Goal: Transaction & Acquisition: Purchase product/service

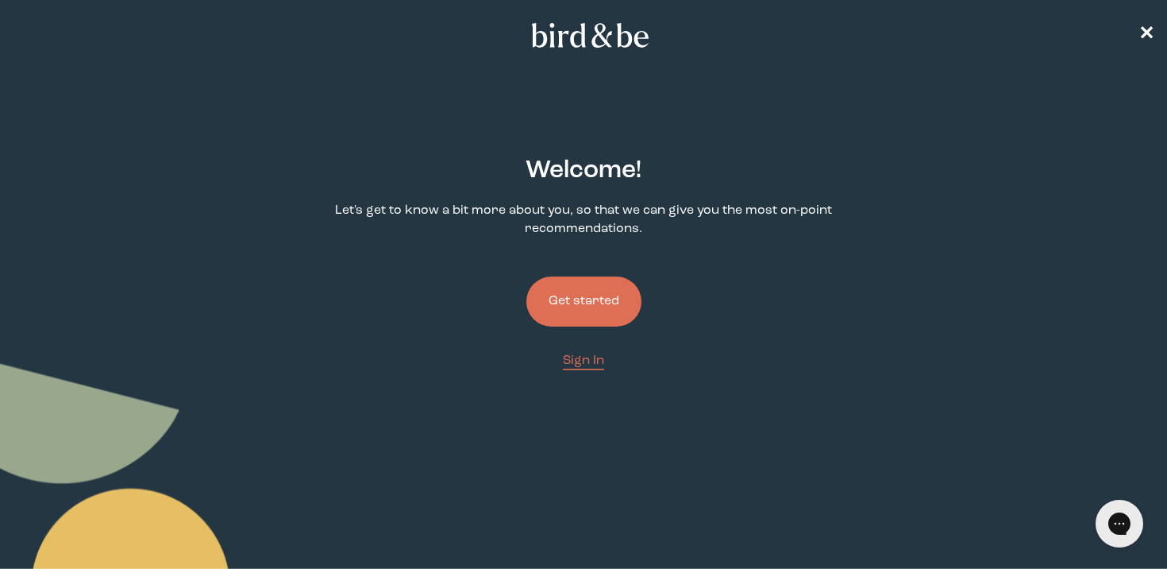
click at [570, 313] on button "Get started" at bounding box center [583, 301] width 115 height 50
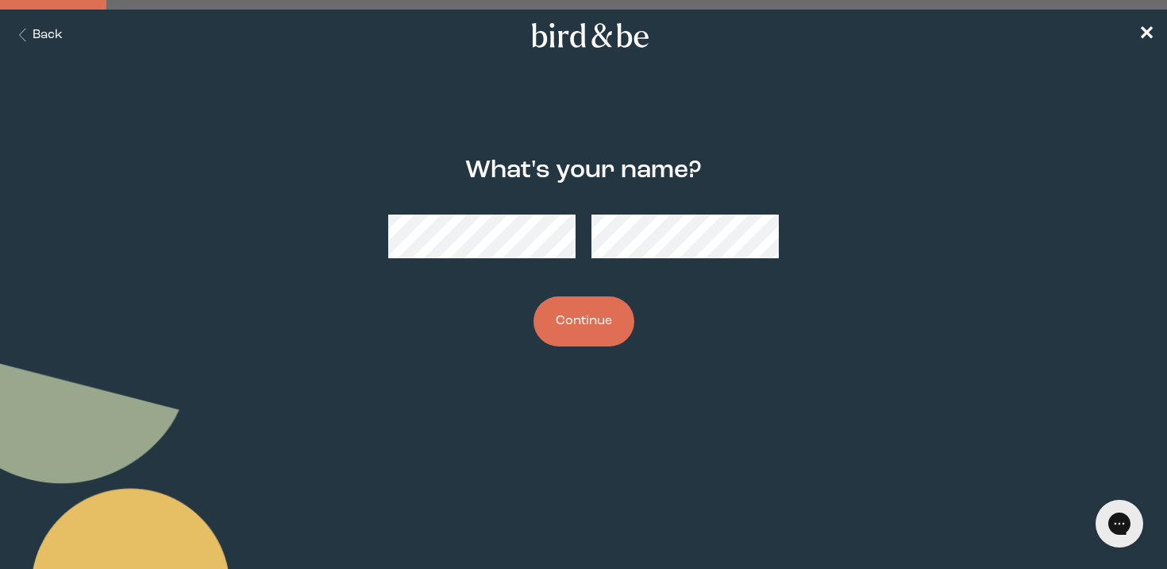
click at [578, 321] on button "Continue" at bounding box center [584, 321] width 101 height 50
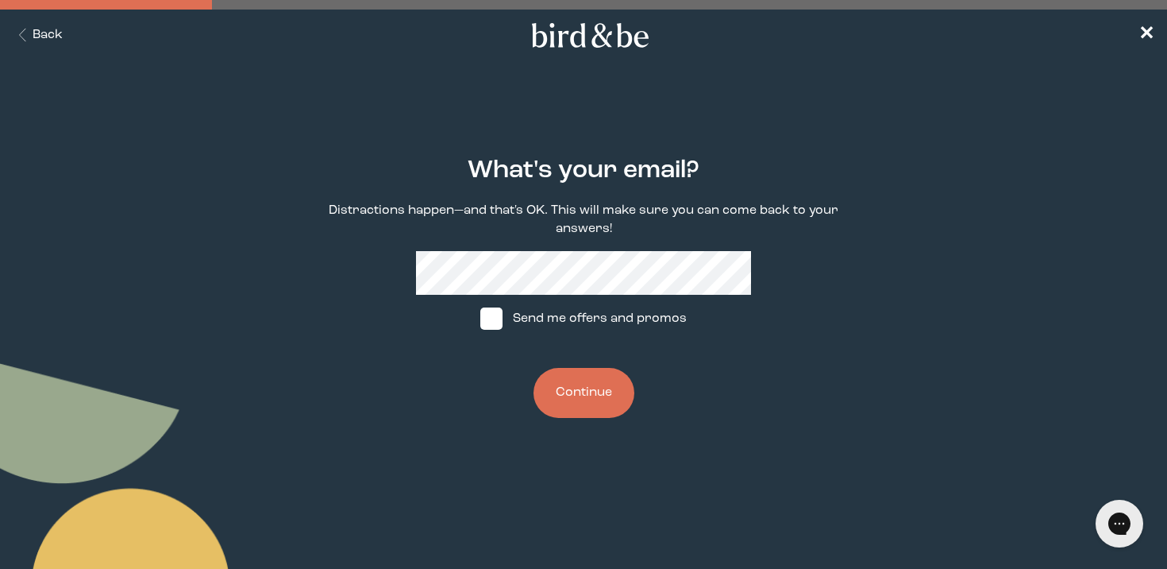
click at [557, 389] on button "Continue" at bounding box center [584, 393] width 101 height 50
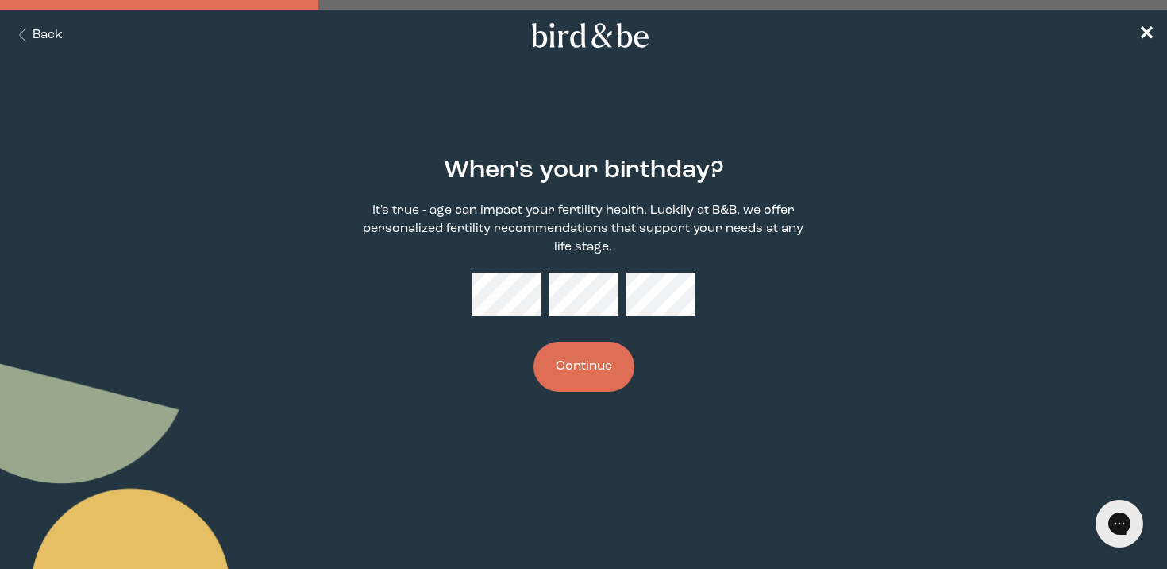
click at [605, 372] on button "Continue" at bounding box center [584, 366] width 101 height 50
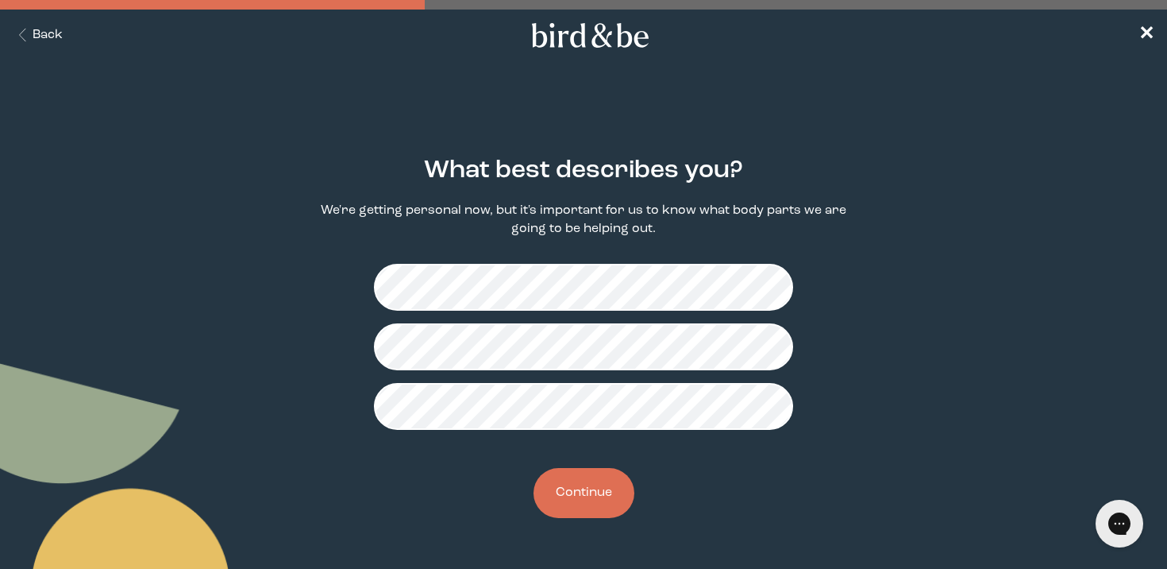
click at [576, 495] on button "Continue" at bounding box center [584, 493] width 101 height 50
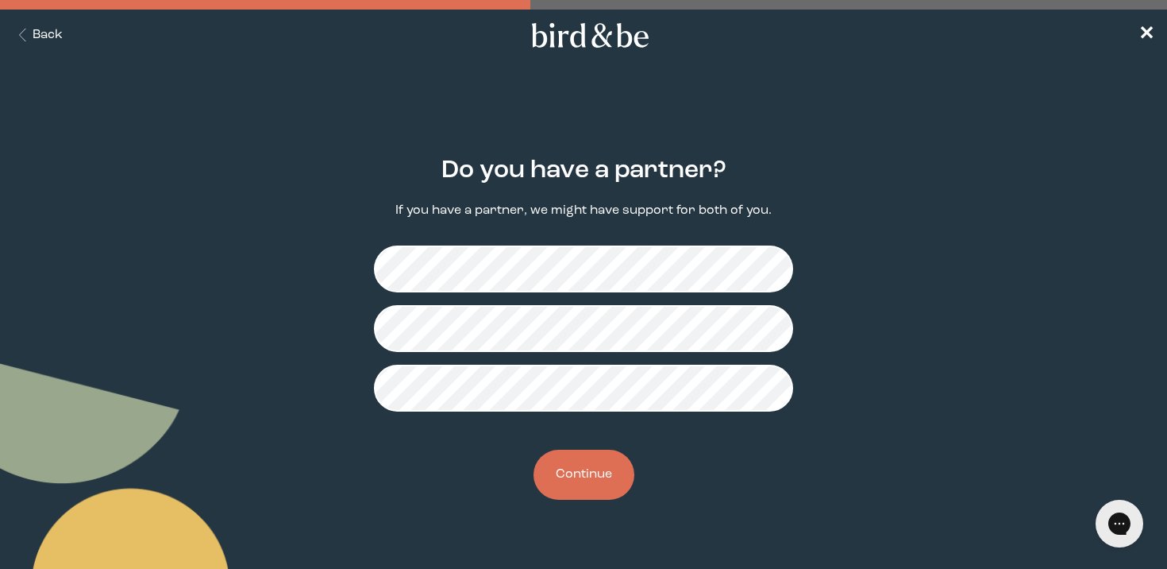
click at [592, 482] on button "Continue" at bounding box center [584, 474] width 101 height 50
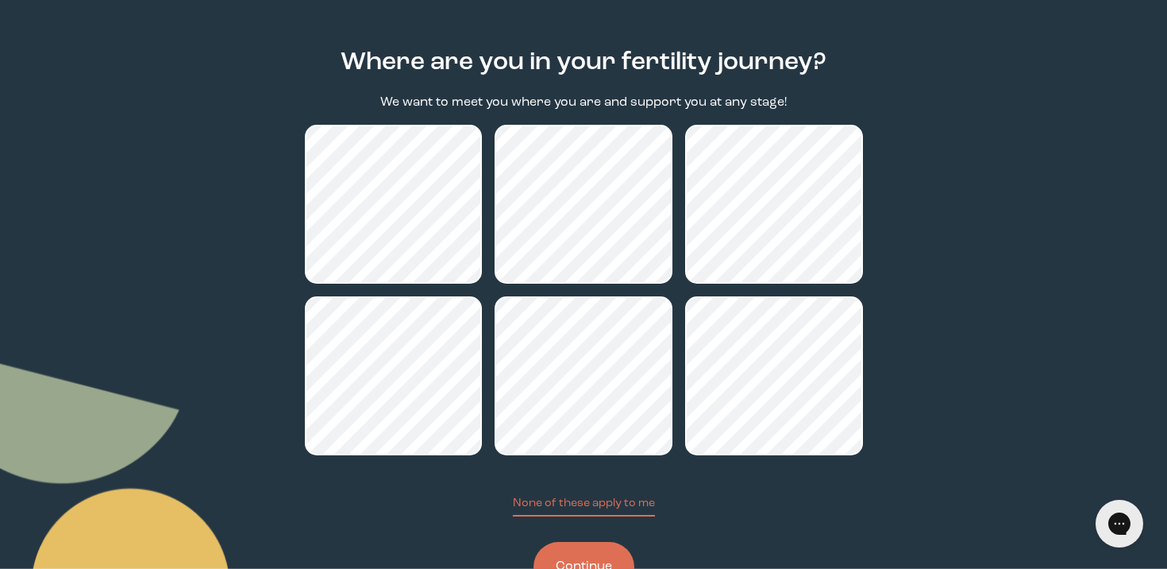
scroll to position [134, 0]
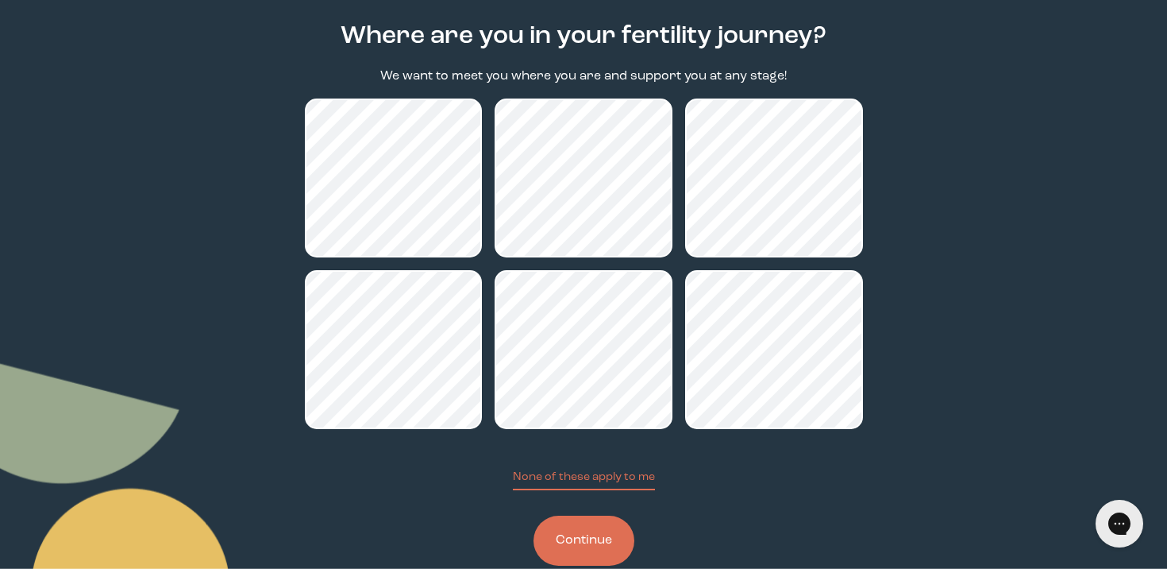
click at [561, 534] on button "Continue" at bounding box center [584, 540] width 101 height 50
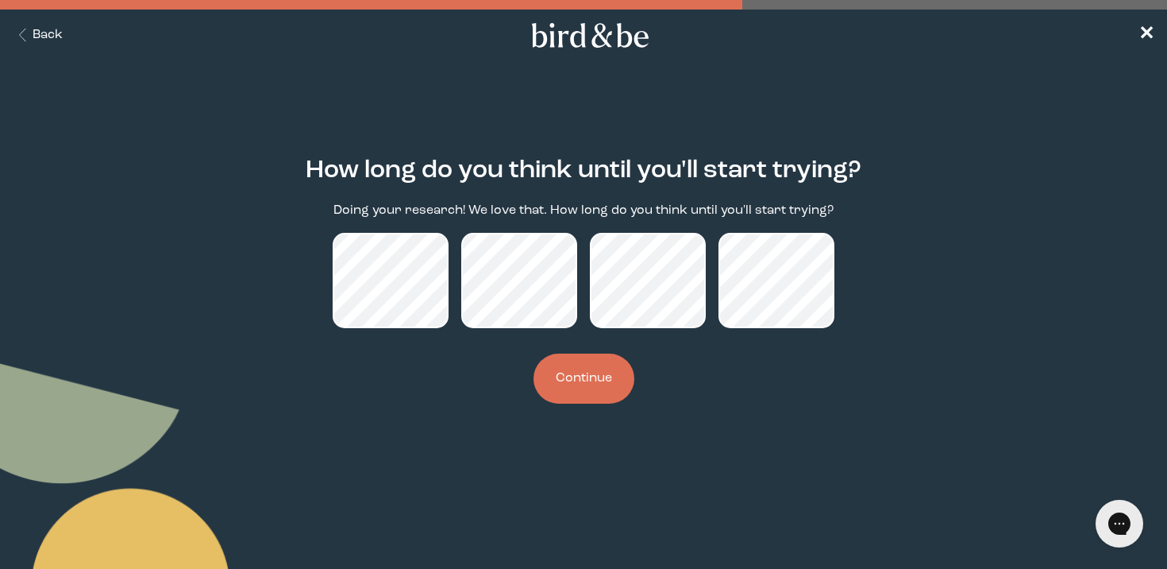
click at [603, 403] on button "Continue" at bounding box center [584, 378] width 101 height 50
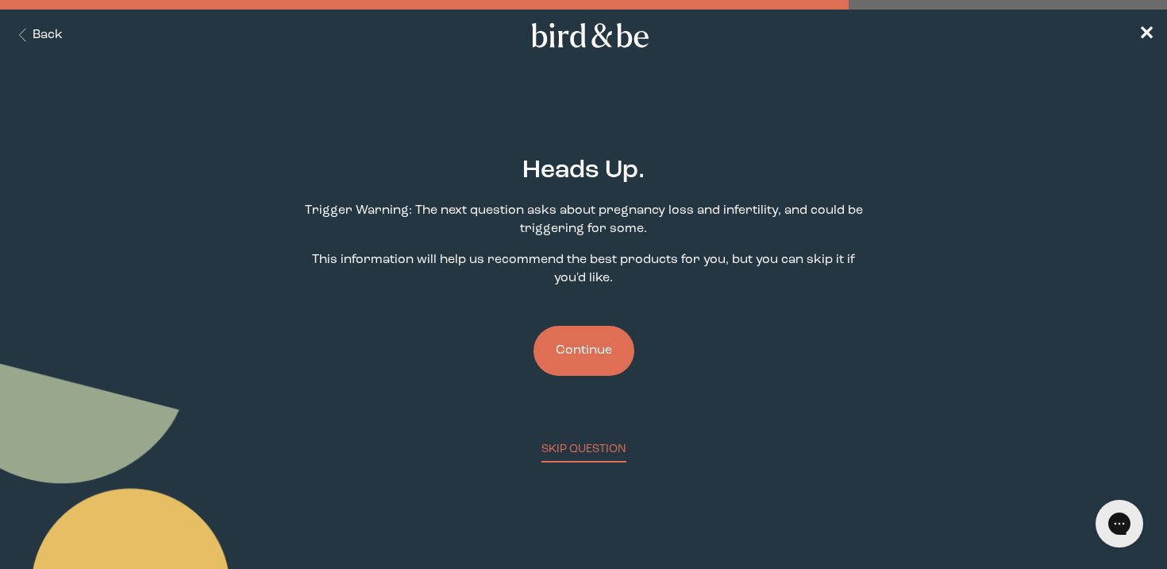
click at [577, 371] on button "Continue" at bounding box center [584, 351] width 101 height 50
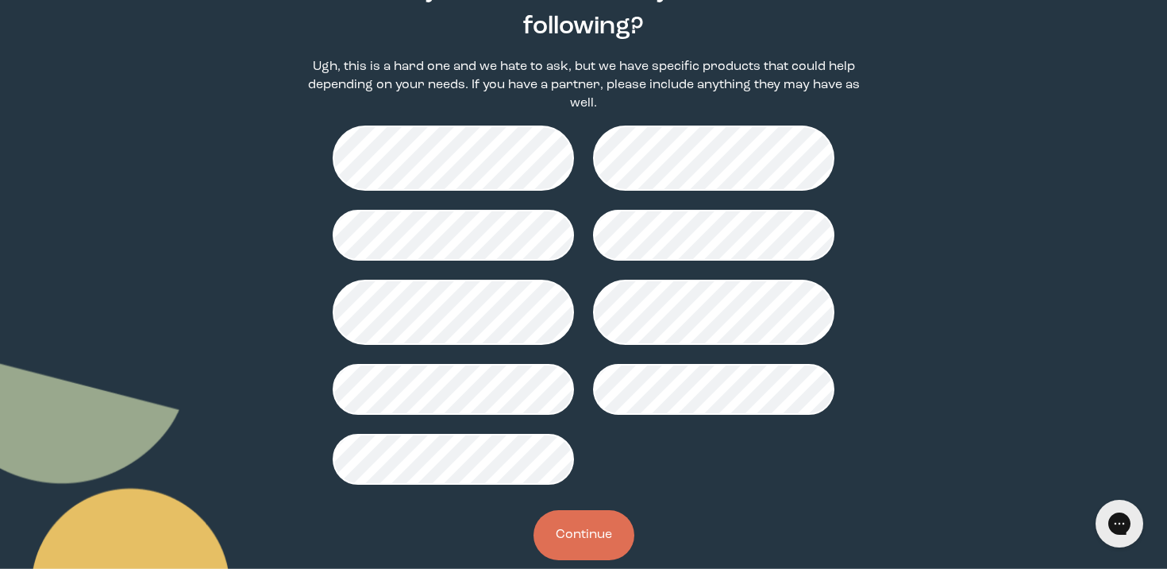
scroll to position [210, 0]
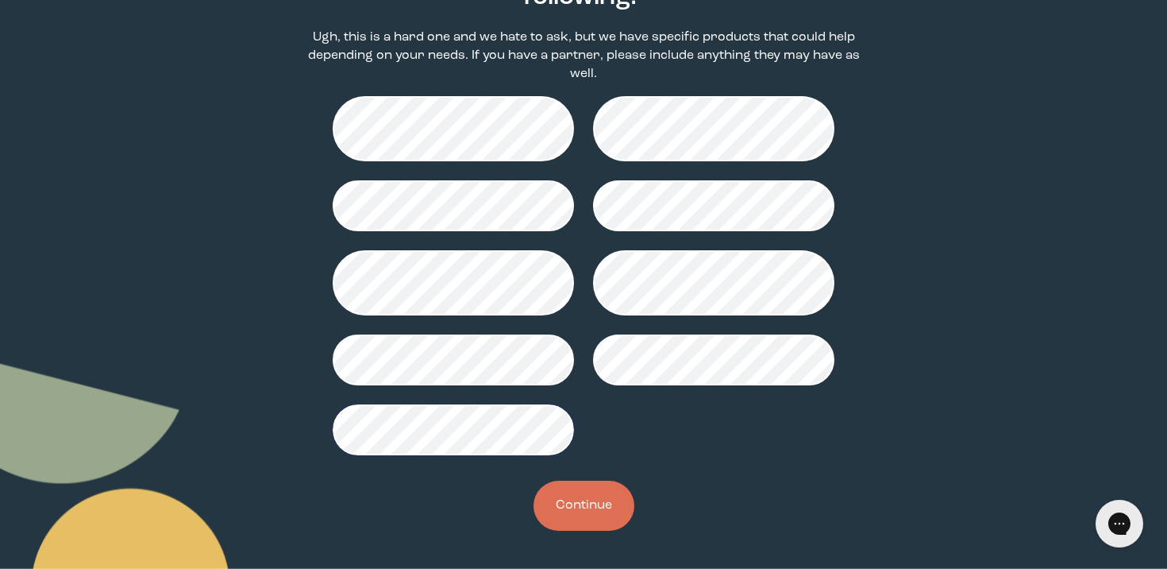
click at [587, 495] on button "Continue" at bounding box center [584, 505] width 101 height 50
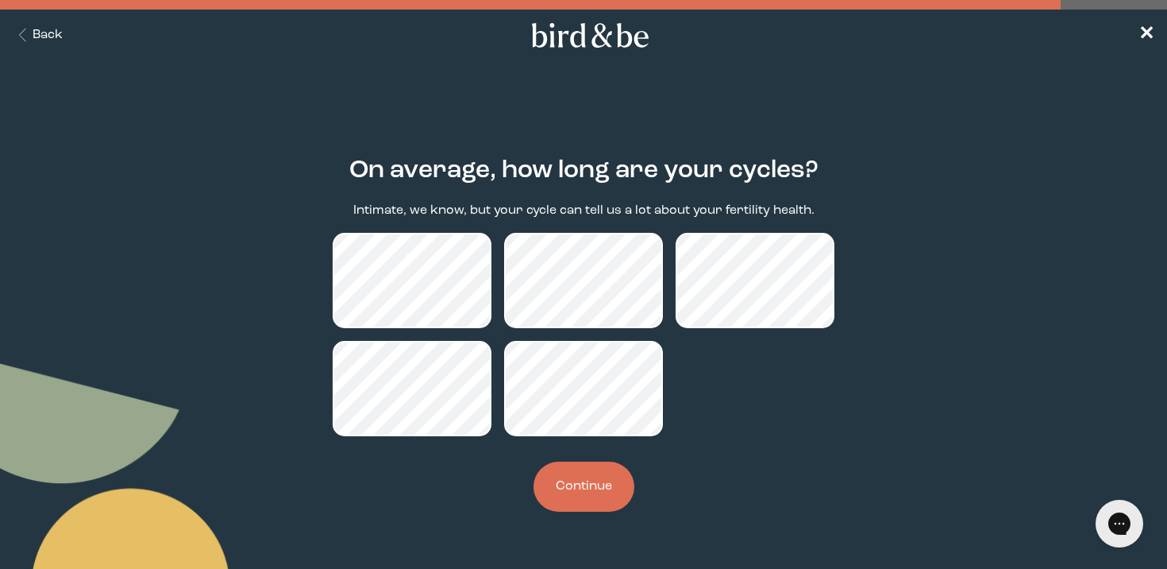
click at [561, 497] on button "Continue" at bounding box center [584, 486] width 101 height 50
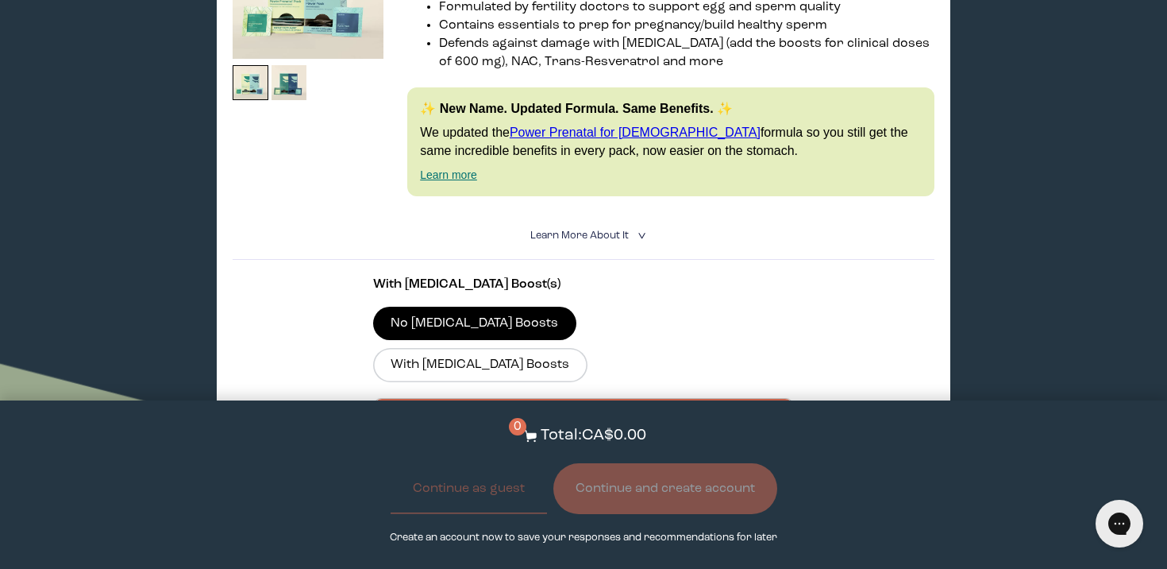
scroll to position [385, 0]
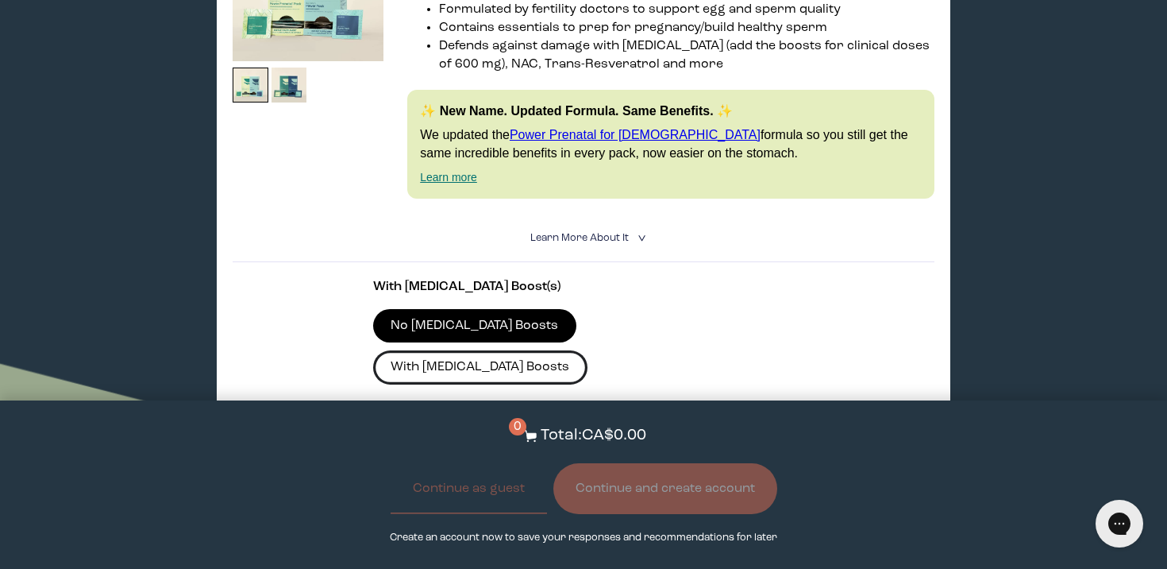
click at [588, 350] on label "With CoQ10 Boosts" at bounding box center [480, 366] width 214 height 33
click at [0, 0] on input "With CoQ10 Boosts" at bounding box center [0, 0] width 0 height 0
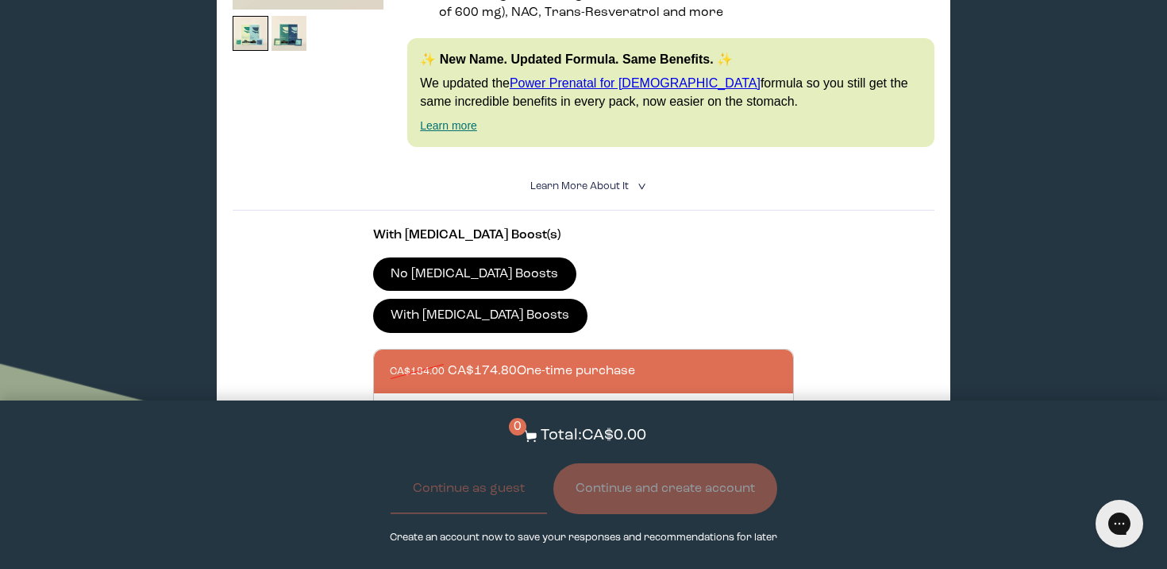
scroll to position [453, 0]
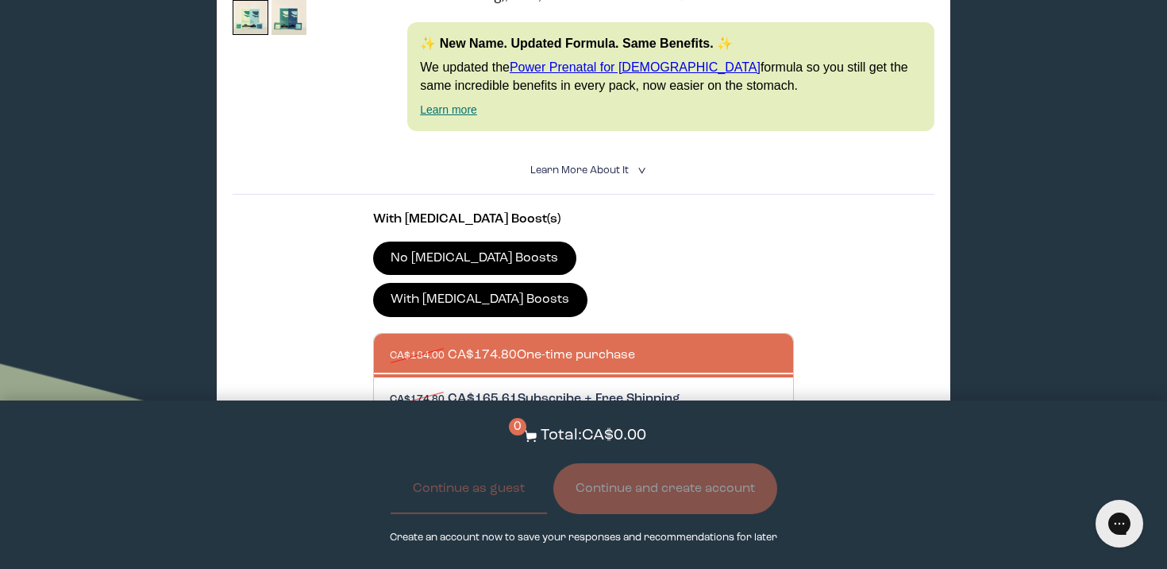
click at [646, 377] on div at bounding box center [599, 399] width 419 height 44
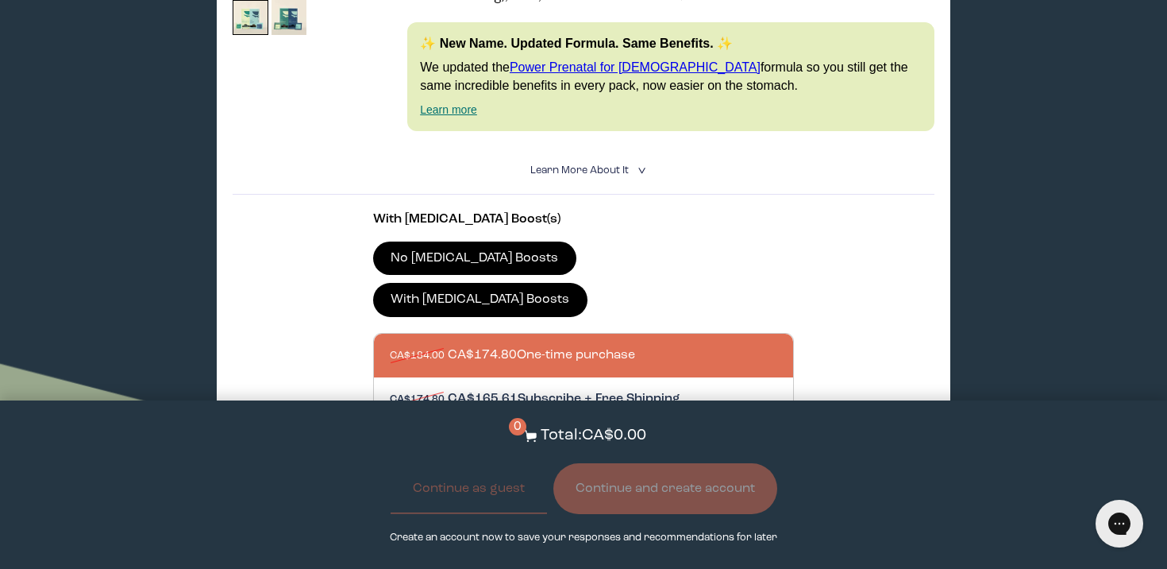
click at [390, 389] on input "CA$174.80 CA$165.61 Subscribe + Free Shipping" at bounding box center [389, 389] width 1 height 1
radio input "true"
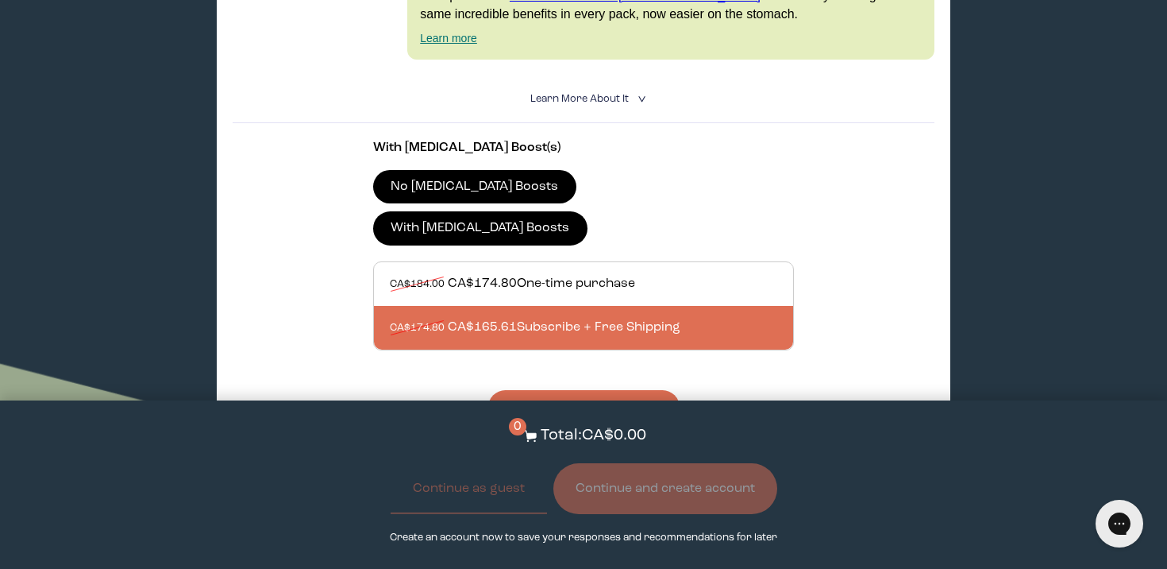
scroll to position [529, 0]
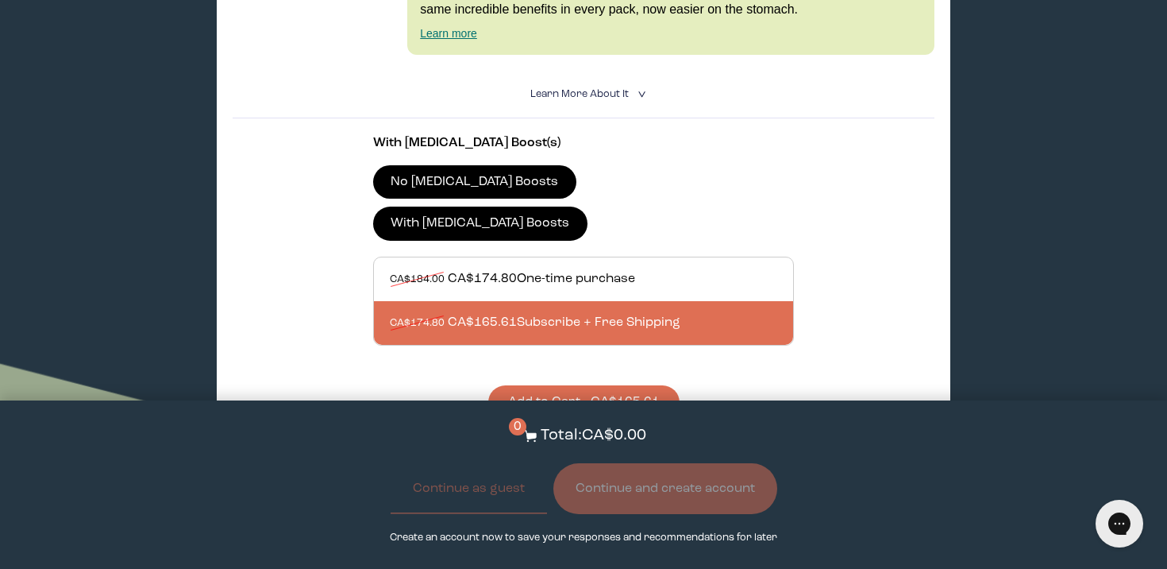
click at [641, 385] on button "Add to Cart - CA$165.61" at bounding box center [583, 402] width 191 height 34
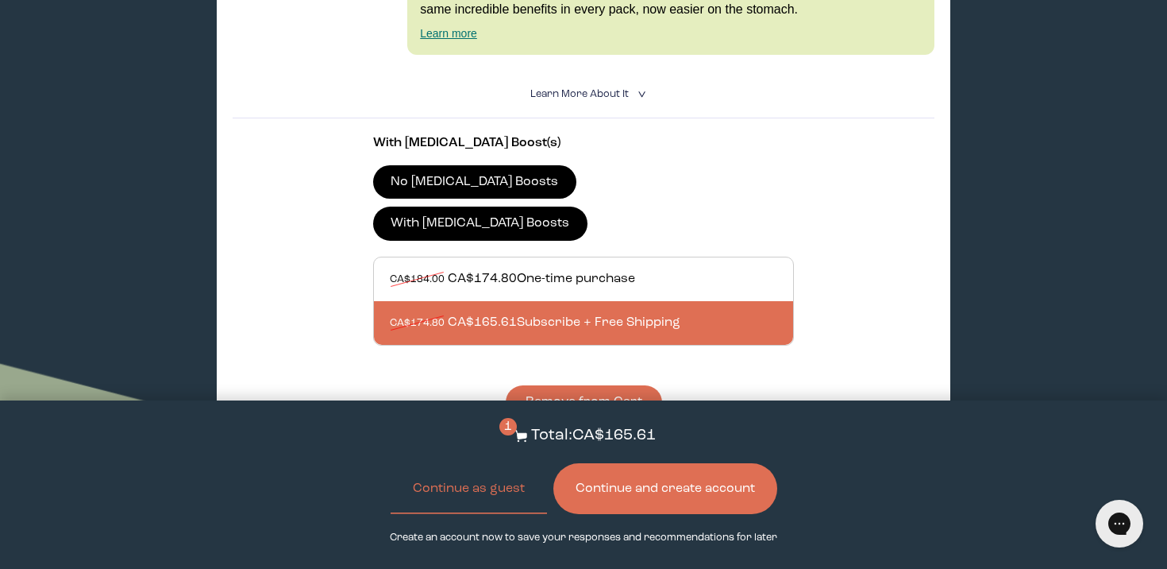
click at [637, 474] on button "Continue and create account" at bounding box center [665, 488] width 224 height 51
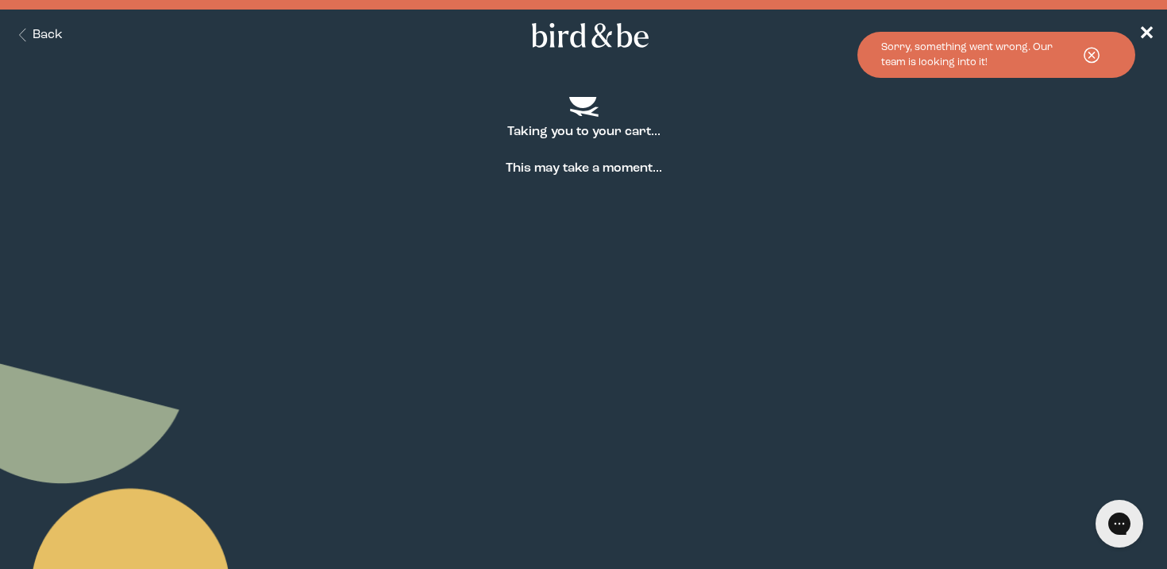
click at [1091, 55] on use at bounding box center [1092, 55] width 14 height 14
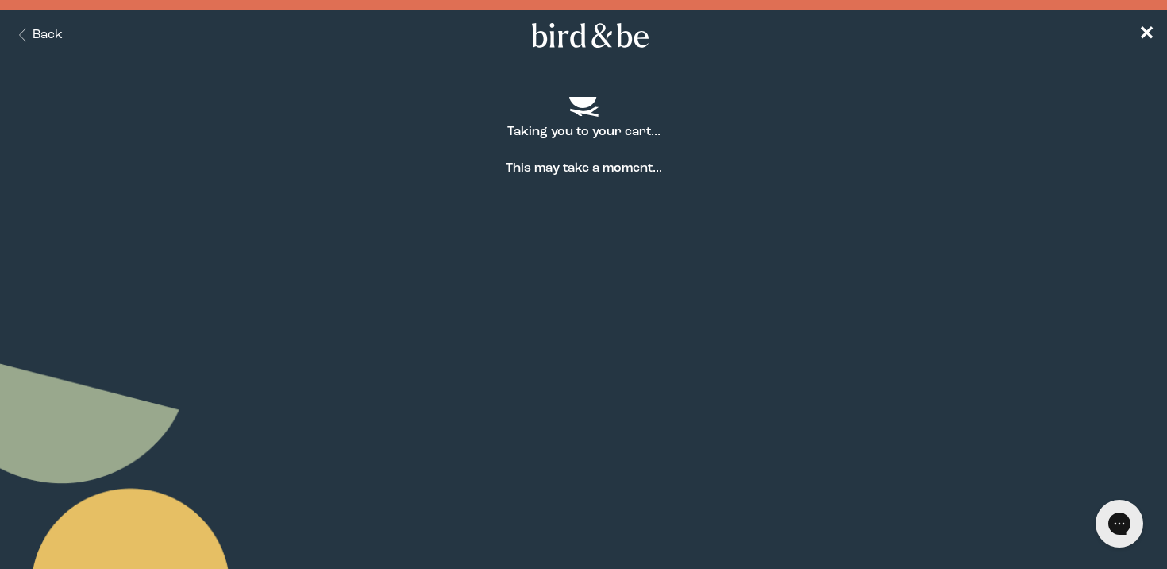
click at [39, 48] on nav "Back ✕" at bounding box center [583, 35] width 1167 height 51
click at [52, 37] on button "Back" at bounding box center [38, 35] width 50 height 18
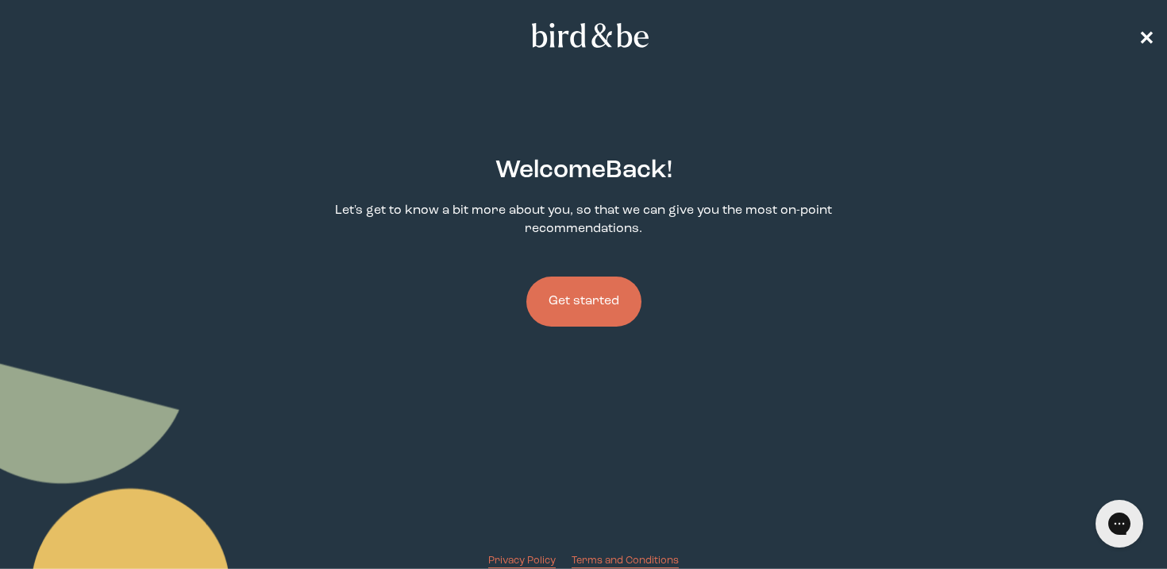
click at [1147, 36] on span "✕" at bounding box center [1147, 35] width 16 height 19
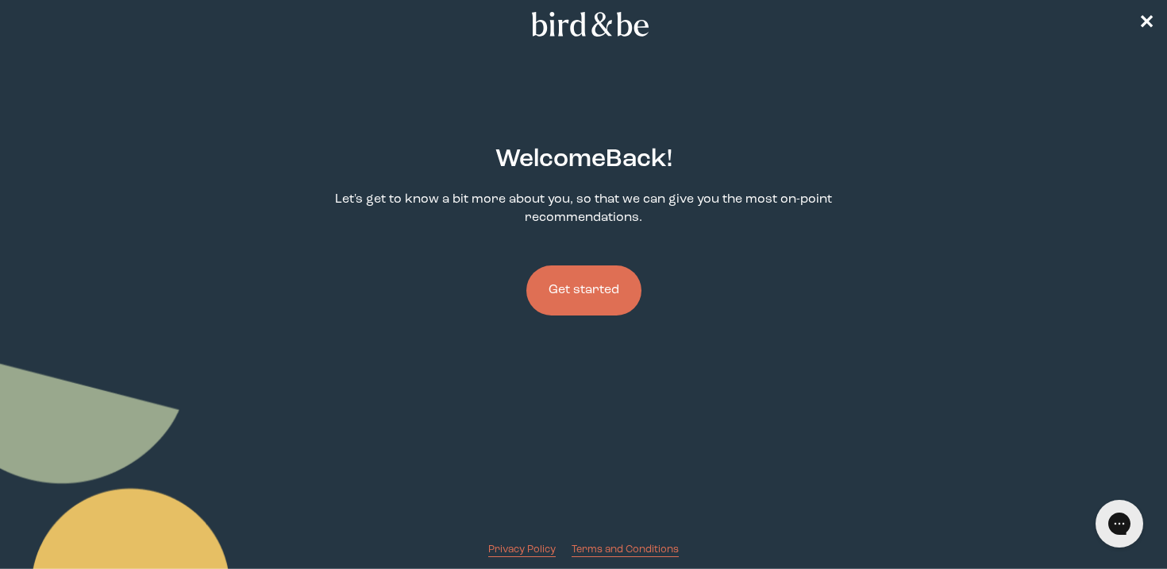
click at [619, 294] on button "Get started" at bounding box center [583, 290] width 115 height 50
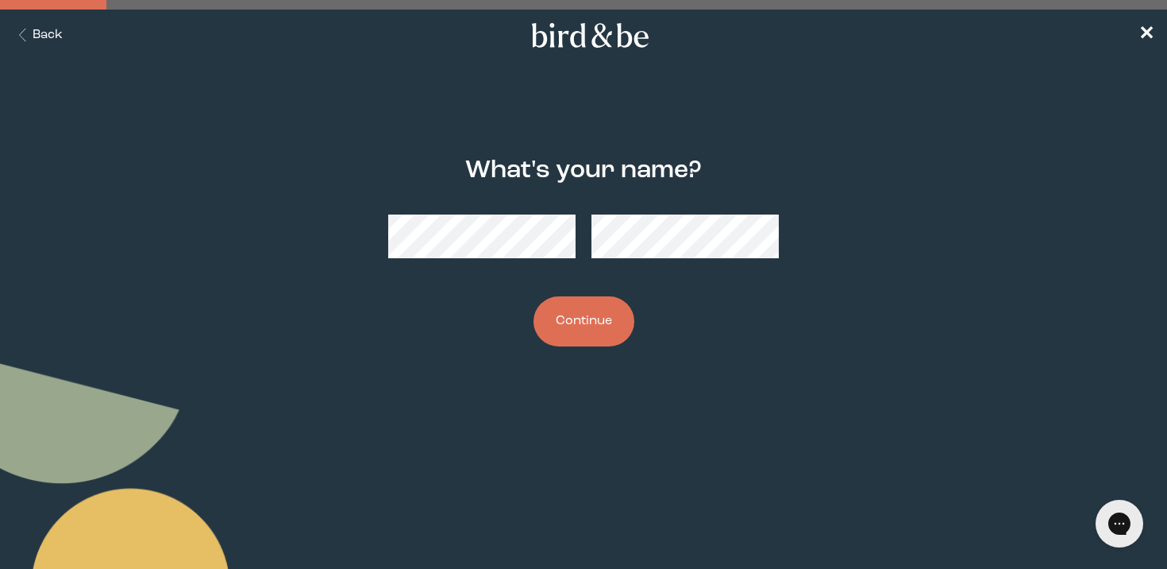
click at [574, 324] on button "Continue" at bounding box center [584, 321] width 101 height 50
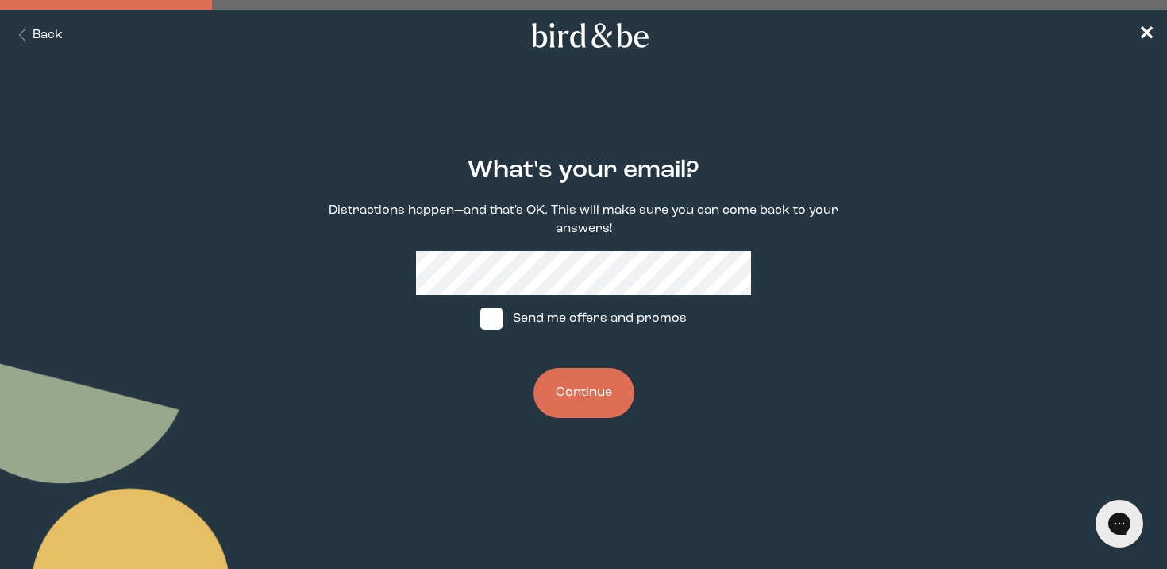
click at [593, 280] on div "What's your email? Distractions happen—and that's OK. This will make sure you c…" at bounding box center [584, 288] width 558 height 312
click at [564, 387] on button "Continue" at bounding box center [584, 393] width 101 height 50
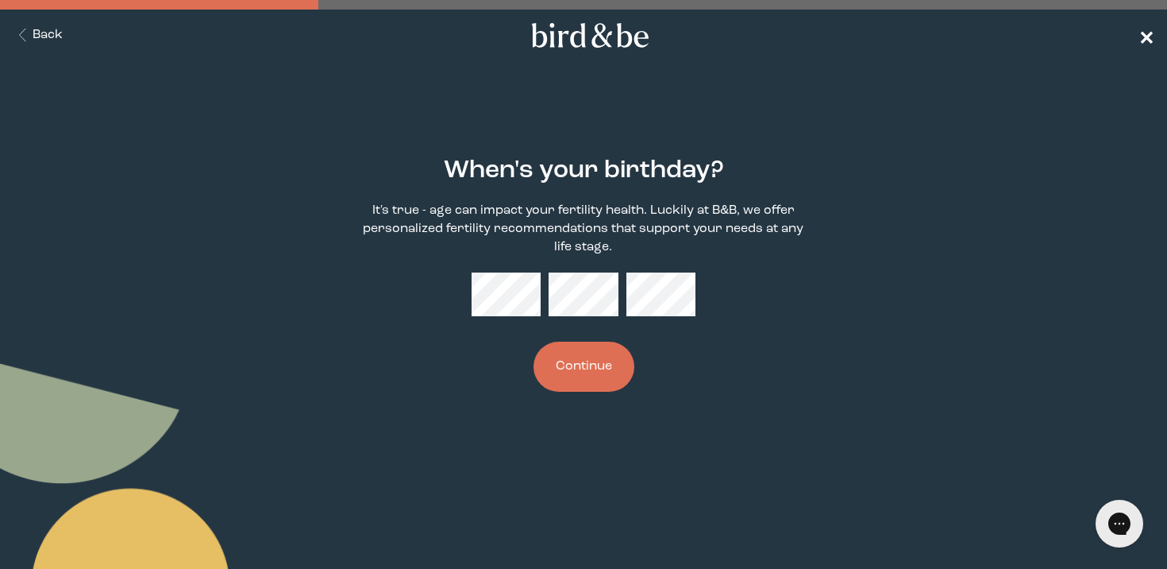
click at [1154, 37] on span "✕" at bounding box center [1147, 35] width 16 height 19
